Goal: Find specific page/section: Find specific page/section

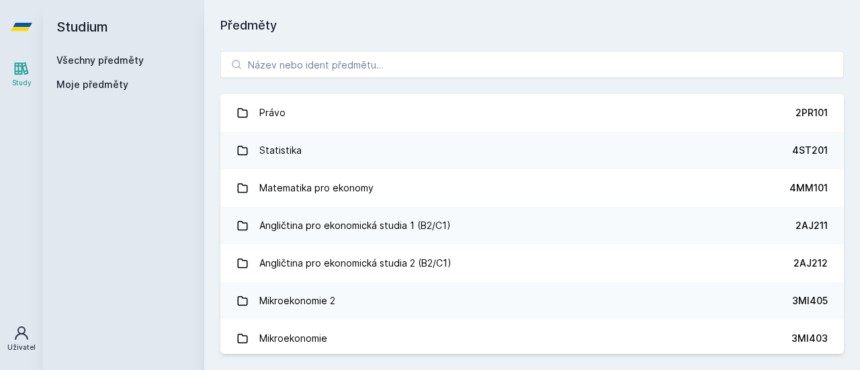
click at [14, 333] on icon at bounding box center [21, 333] width 16 height 16
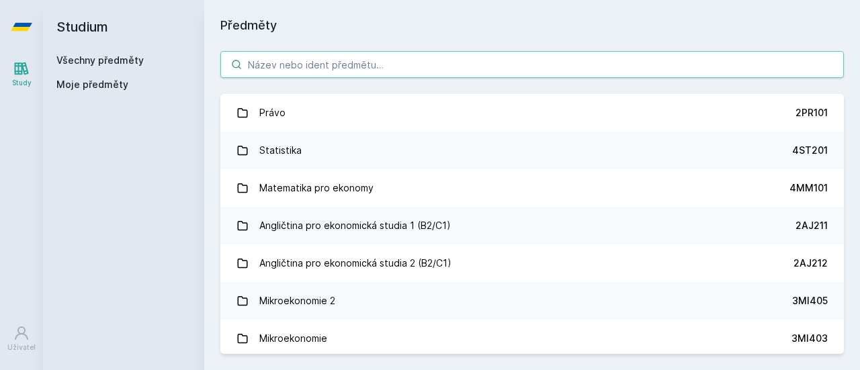
click at [320, 62] on input "search" at bounding box center [532, 64] width 624 height 27
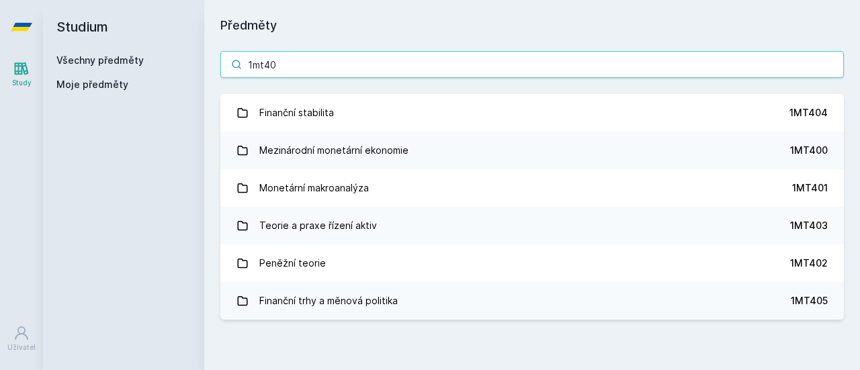
type input "1mt401"
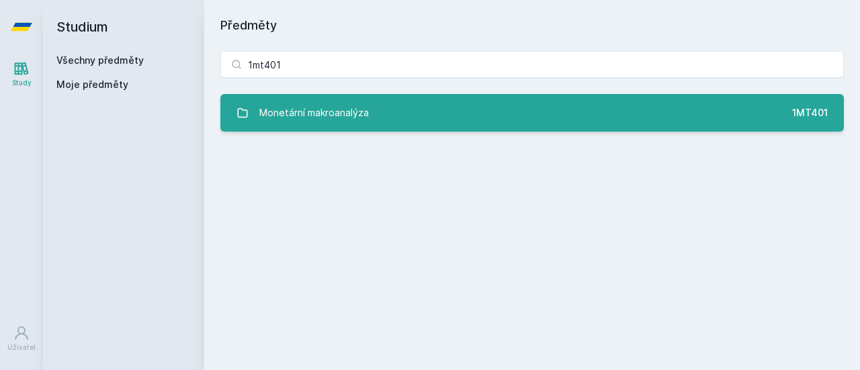
click at [388, 115] on link "Monetární makroanalýza 1MT401" at bounding box center [532, 113] width 624 height 38
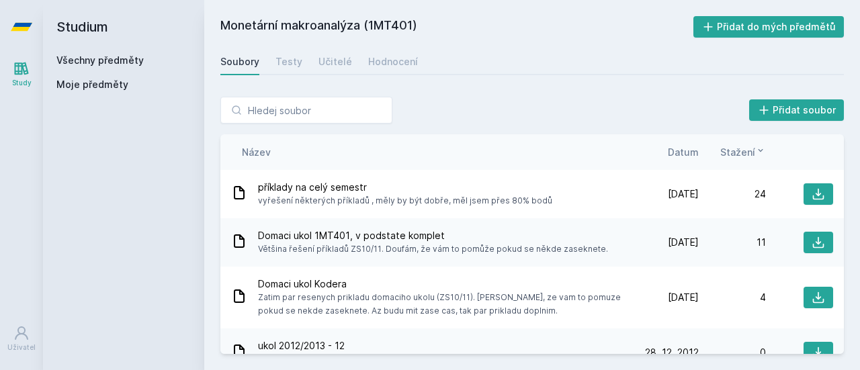
click at [673, 151] on span "Datum" at bounding box center [683, 152] width 31 height 14
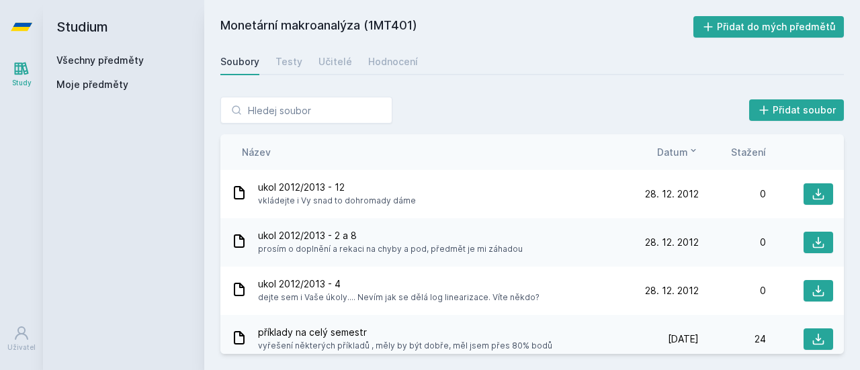
click at [657, 145] on button "Datum" at bounding box center [678, 152] width 42 height 14
